Goal: Task Accomplishment & Management: Manage account settings

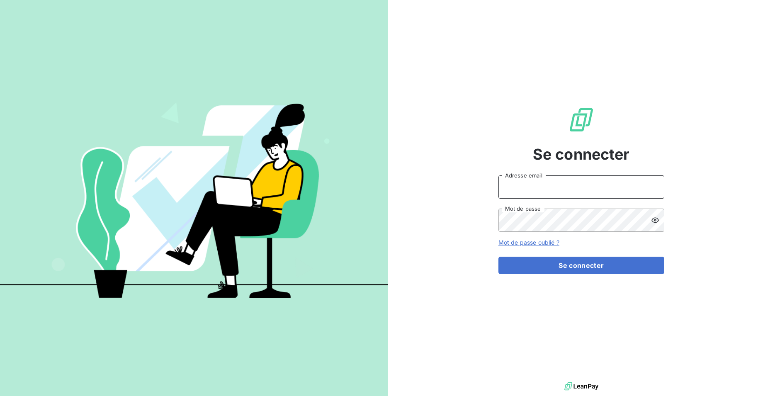
click at [523, 192] on input "Adresse email" at bounding box center [581, 186] width 166 height 23
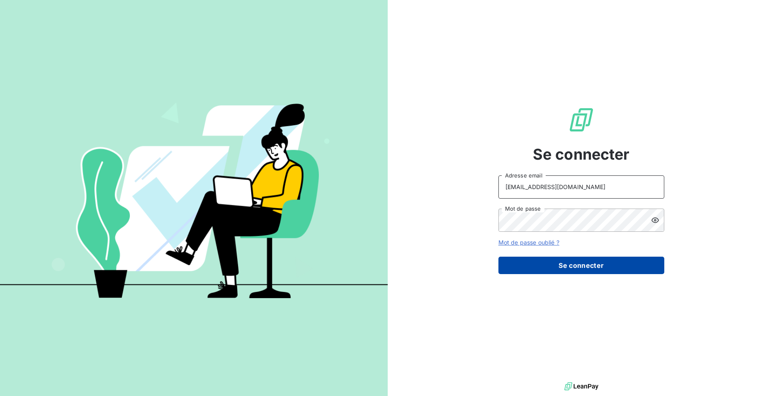
type input "[EMAIL_ADDRESS][DOMAIN_NAME]"
click at [524, 259] on button "Se connecter" at bounding box center [581, 265] width 166 height 17
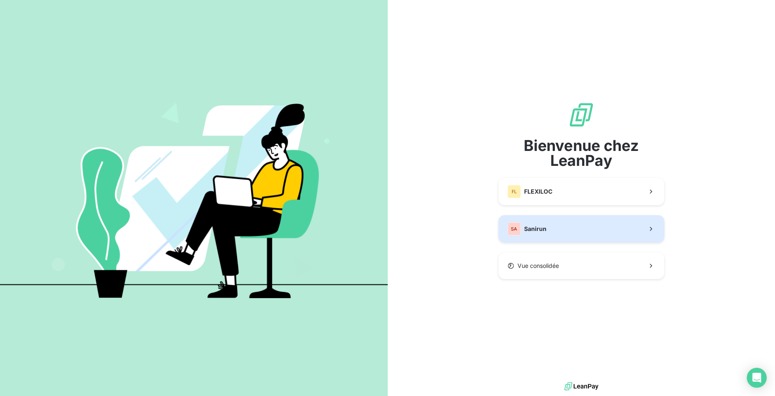
click at [537, 237] on button "SA Sanirun" at bounding box center [581, 228] width 166 height 27
